Goal: Task Accomplishment & Management: Manage account settings

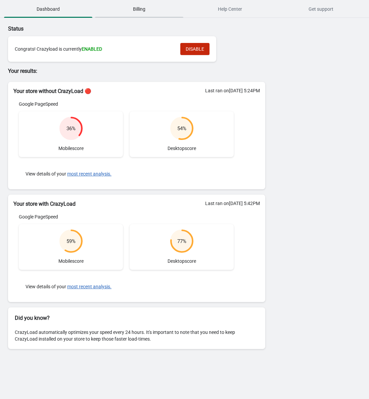
click at [152, 11] on span "Billing" at bounding box center [139, 9] width 88 height 12
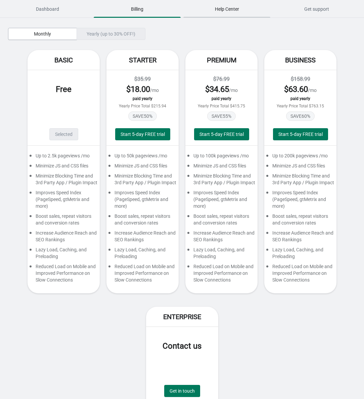
click at [213, 8] on span "Help Center" at bounding box center [226, 9] width 87 height 12
click at [37, 10] on span "Dashboard" at bounding box center [47, 9] width 87 height 12
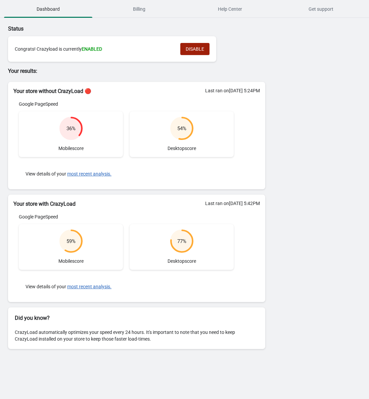
click at [198, 50] on span "DISABLE" at bounding box center [194, 48] width 18 height 5
